Goal: Find specific page/section: Find specific page/section

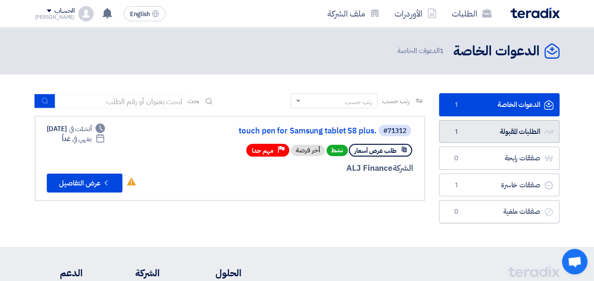
click at [501, 134] on link "الطلبات المقبولة الطلبات المقبولة 1" at bounding box center [499, 131] width 120 height 23
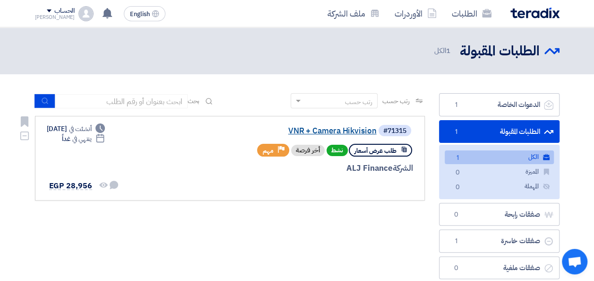
click at [323, 132] on link "VNR + Camera Hikvision" at bounding box center [282, 131] width 189 height 9
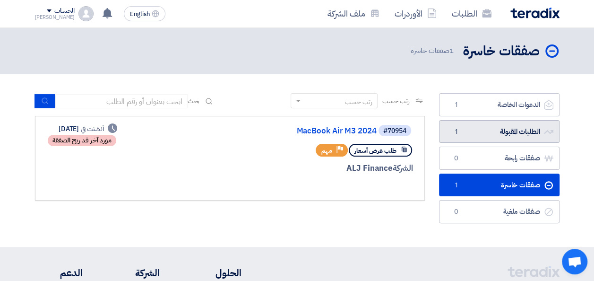
click at [497, 134] on link "الطلبات المقبولة الطلبات المقبولة 1" at bounding box center [499, 131] width 120 height 23
